Goal: Task Accomplishment & Management: Use online tool/utility

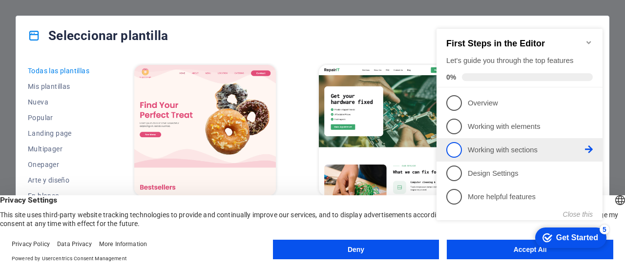
click at [458, 142] on span "3" at bounding box center [454, 150] width 16 height 16
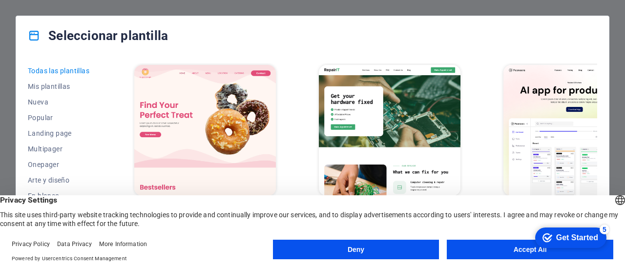
click at [499, 254] on button "Accept All" at bounding box center [530, 250] width 167 height 20
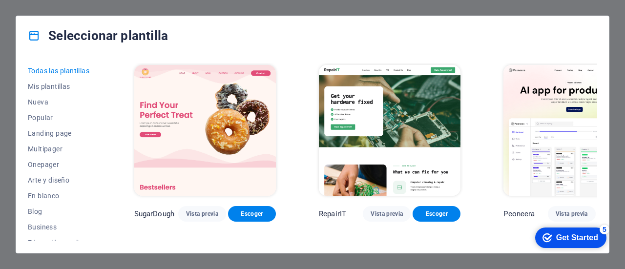
drag, startPoint x: 595, startPoint y: 68, endPoint x: 595, endPoint y: 76, distance: 7.8
click at [595, 76] on div "Peoneera Vista previa Escoger" at bounding box center [575, 142] width 146 height 159
click at [48, 88] on span "Mis plantillas" at bounding box center [59, 87] width 63 height 8
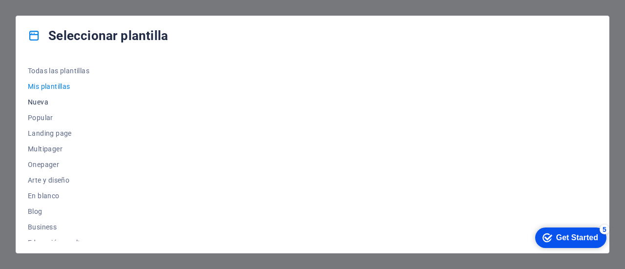
click at [45, 101] on span "Nueva" at bounding box center [59, 102] width 63 height 8
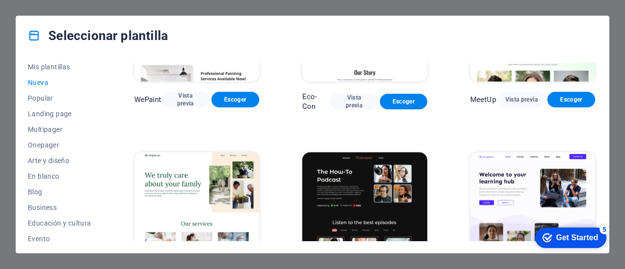
scroll to position [888, 0]
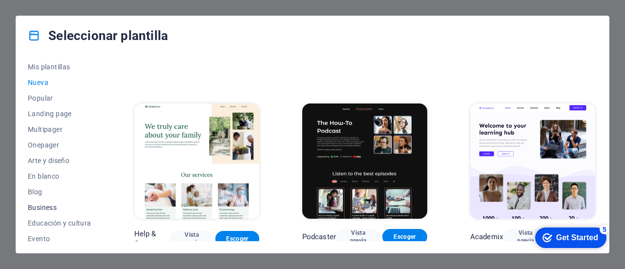
click at [52, 204] on span "Business" at bounding box center [59, 208] width 63 height 8
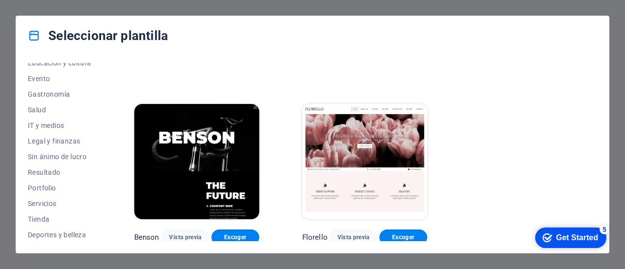
scroll to position [186, 0]
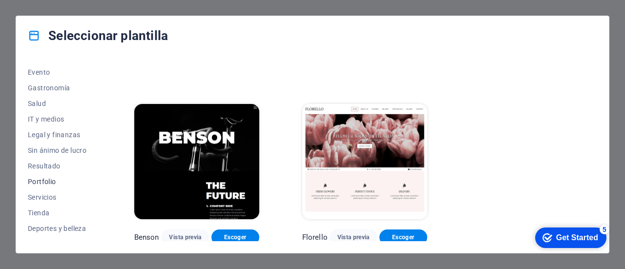
click at [50, 182] on span "Portfolio" at bounding box center [59, 182] width 63 height 8
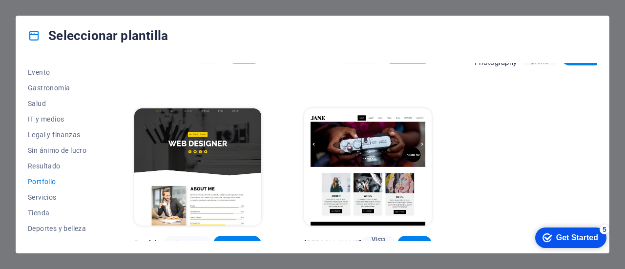
scroll to position [333, 0]
click at [369, 236] on span "Vista previa" at bounding box center [378, 244] width 19 height 16
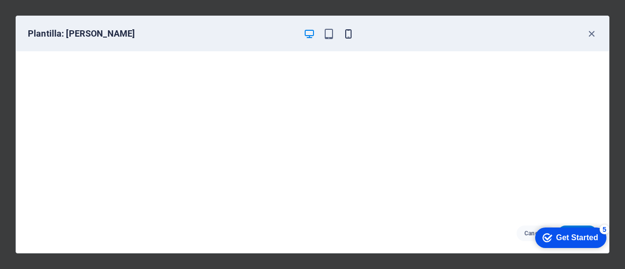
click at [347, 30] on icon "button" at bounding box center [348, 33] width 11 height 11
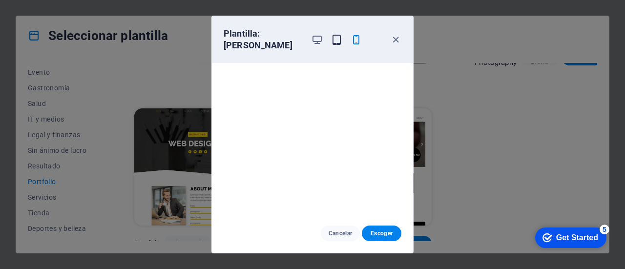
click at [335, 34] on icon "button" at bounding box center [336, 39] width 11 height 11
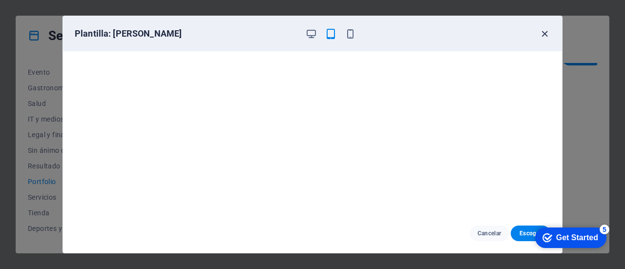
click at [546, 30] on icon "button" at bounding box center [544, 33] width 11 height 11
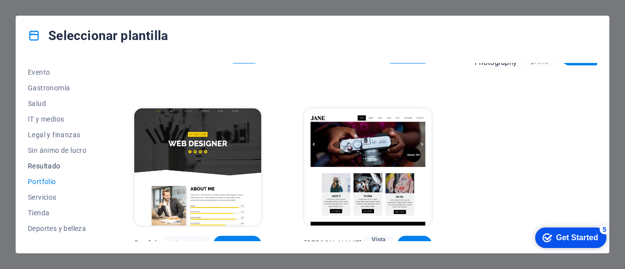
click at [64, 166] on span "Resultado" at bounding box center [59, 166] width 63 height 8
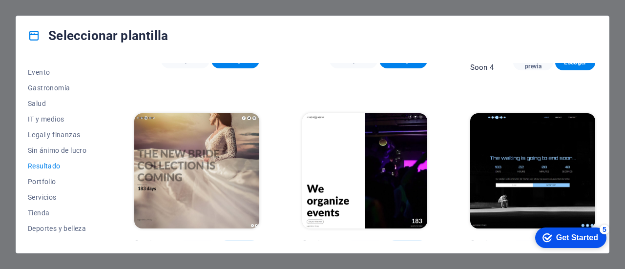
scroll to position [880, 0]
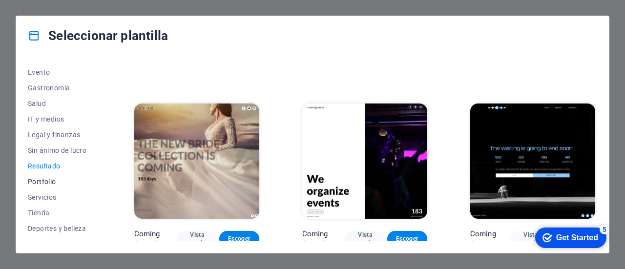
click at [53, 178] on span "Portfolio" at bounding box center [59, 182] width 63 height 8
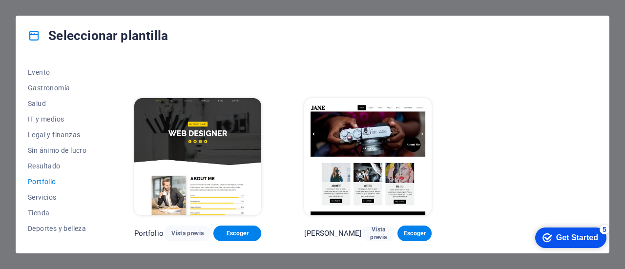
scroll to position [333, 0]
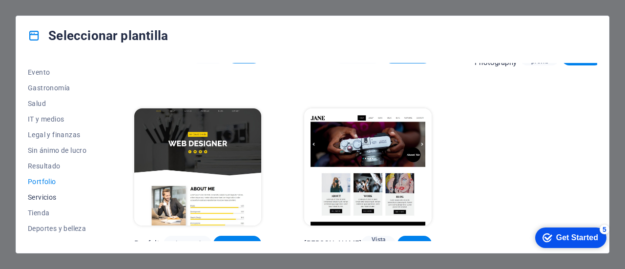
click at [50, 196] on span "Servicios" at bounding box center [59, 197] width 63 height 8
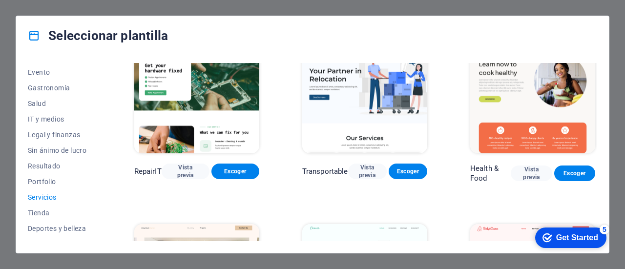
scroll to position [0, 0]
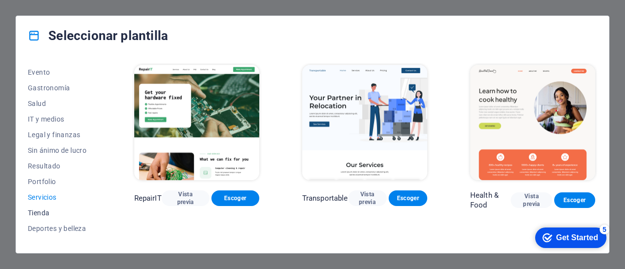
click at [51, 209] on span "Tienda" at bounding box center [59, 213] width 63 height 8
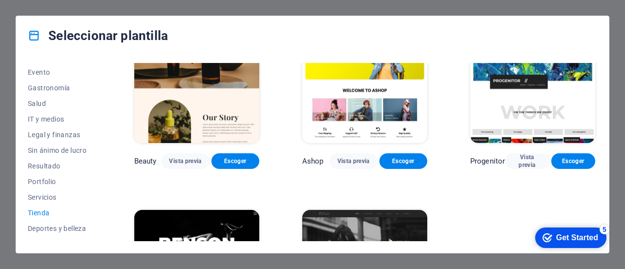
scroll to position [514, 0]
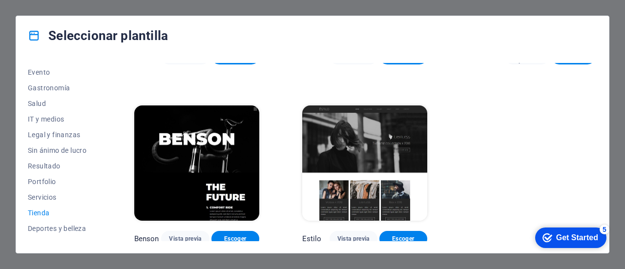
click at [356, 129] on img at bounding box center [364, 163] width 125 height 115
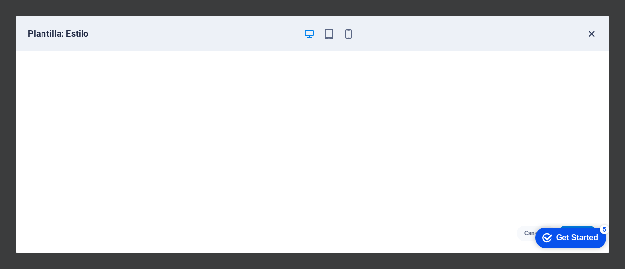
click at [588, 35] on icon "button" at bounding box center [591, 33] width 11 height 11
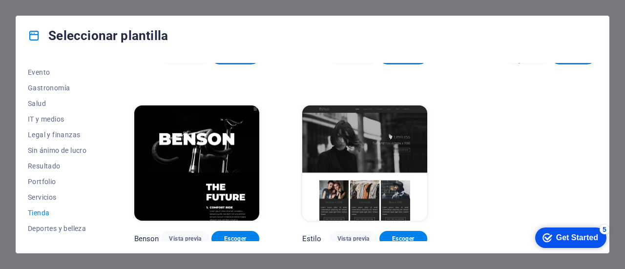
drag, startPoint x: 102, startPoint y: 167, endPoint x: 101, endPoint y: 179, distance: 12.7
click at [101, 179] on div "Todas las plantillas Mis plantillas Nueva Popular Landing page Multipager Onepa…" at bounding box center [65, 152] width 75 height 178
click at [76, 223] on button "Deportes y belleza" at bounding box center [59, 229] width 63 height 16
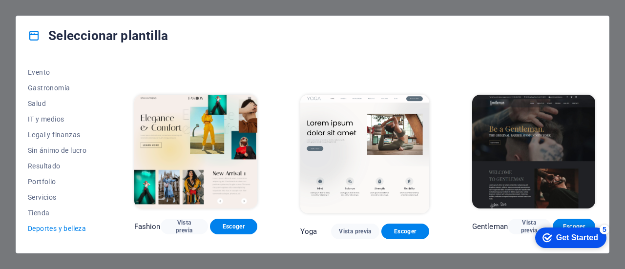
scroll to position [341, 0]
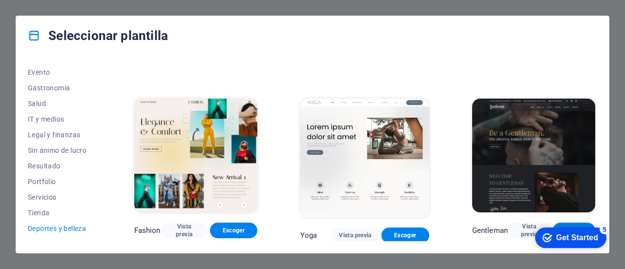
click at [552, 135] on img at bounding box center [533, 155] width 123 height 113
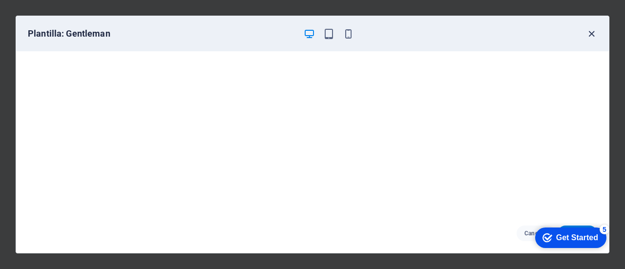
click at [592, 33] on icon "button" at bounding box center [591, 33] width 11 height 11
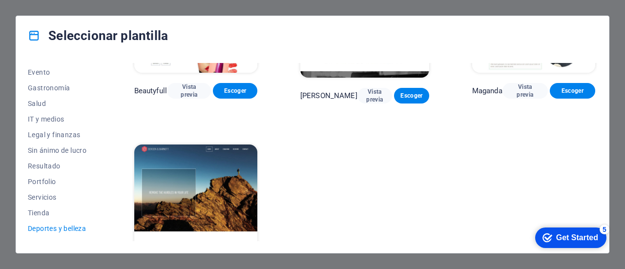
scroll to position [899, 0]
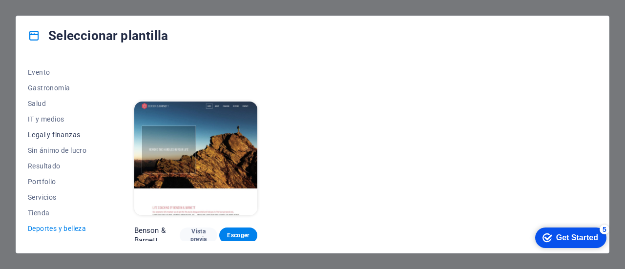
click at [50, 133] on span "Legal y finanzas" at bounding box center [59, 135] width 63 height 8
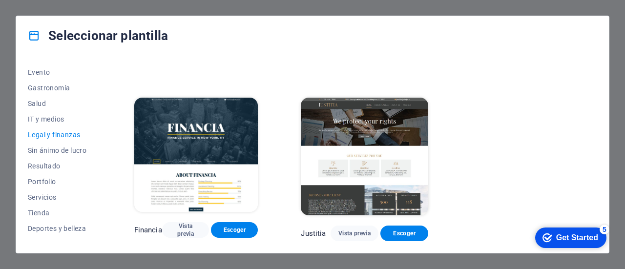
scroll to position [0, 0]
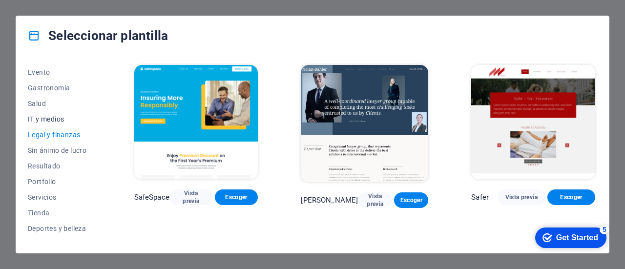
click at [51, 117] on span "IT y medios" at bounding box center [59, 119] width 63 height 8
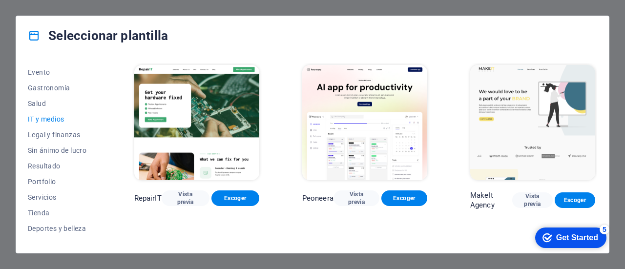
click at [390, 123] on img at bounding box center [364, 122] width 125 height 115
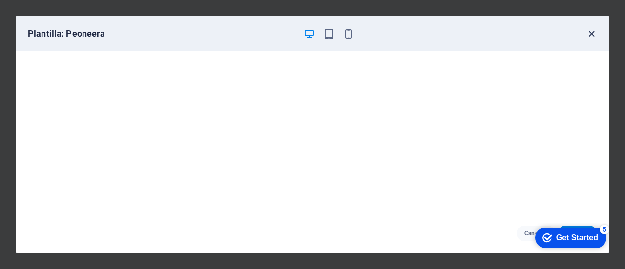
click at [589, 29] on icon "button" at bounding box center [591, 33] width 11 height 11
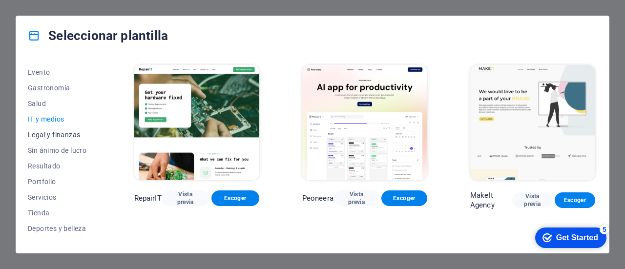
click at [72, 132] on span "Legal y finanzas" at bounding box center [59, 135] width 63 height 8
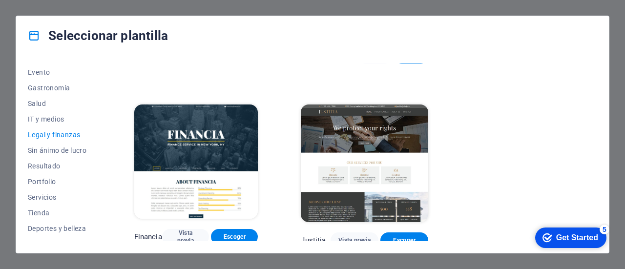
scroll to position [148, 0]
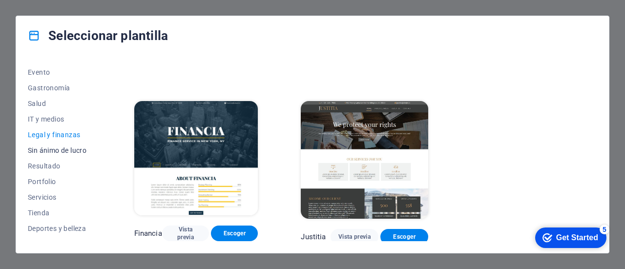
click at [66, 147] on span "Sin ánimo de lucro" at bounding box center [59, 151] width 63 height 8
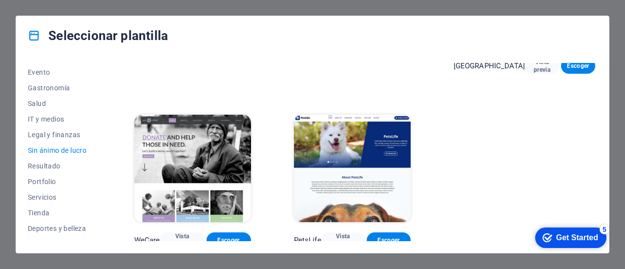
scroll to position [0, 0]
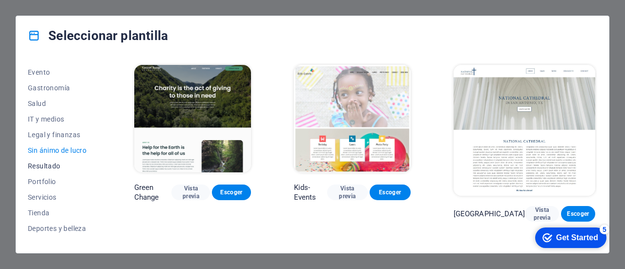
click at [49, 164] on span "Resultado" at bounding box center [59, 166] width 63 height 8
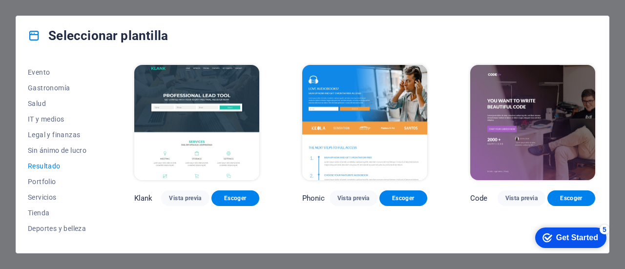
click at [248, 158] on img at bounding box center [196, 122] width 125 height 115
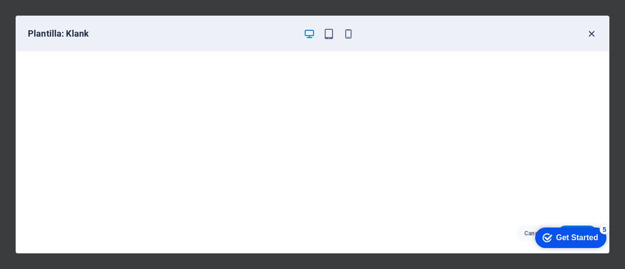
click at [588, 34] on icon "button" at bounding box center [591, 33] width 11 height 11
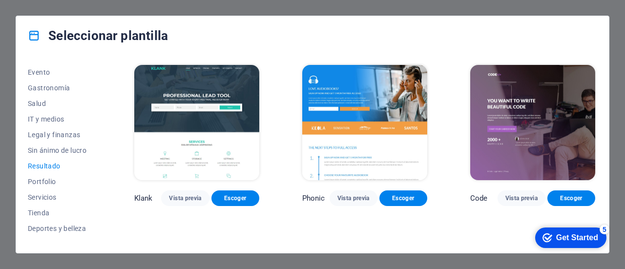
drag, startPoint x: 595, startPoint y: 78, endPoint x: 595, endPoint y: 95, distance: 17.6
click at [595, 95] on div "Code Vista previa Escoger" at bounding box center [532, 134] width 129 height 143
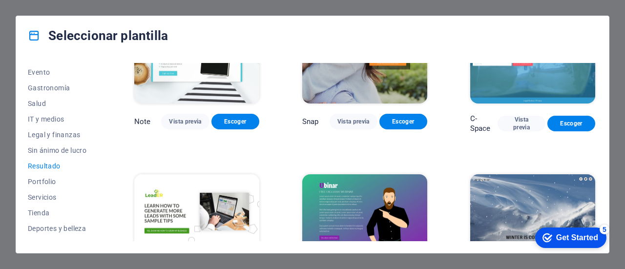
scroll to position [641, 0]
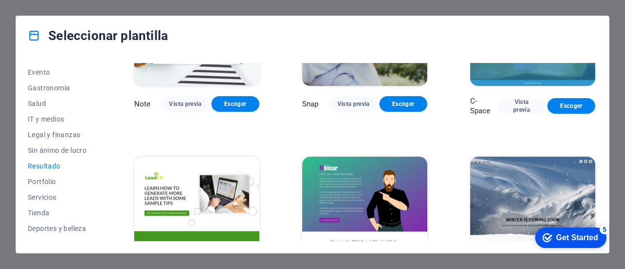
drag, startPoint x: 597, startPoint y: 190, endPoint x: 598, endPoint y: 201, distance: 10.8
click at [598, 201] on div "Todas las plantillas Mis plantillas Nueva Popular Landing page Multipager Onepa…" at bounding box center [312, 154] width 593 height 198
drag, startPoint x: 598, startPoint y: 201, endPoint x: 598, endPoint y: 208, distance: 6.8
click at [598, 208] on div "Todas las plantillas Mis plantillas Nueva Popular Landing page Multipager Onepa…" at bounding box center [312, 154] width 593 height 198
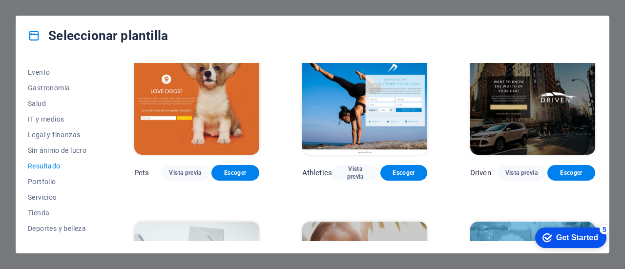
scroll to position [392, 0]
